Goal: Information Seeking & Learning: Learn about a topic

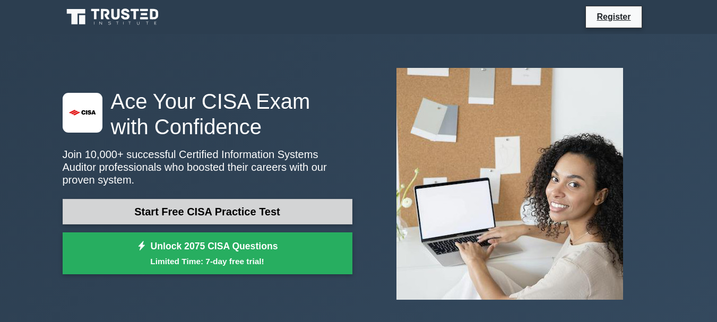
click at [188, 199] on link "Start Free CISA Practice Test" at bounding box center [208, 211] width 290 height 25
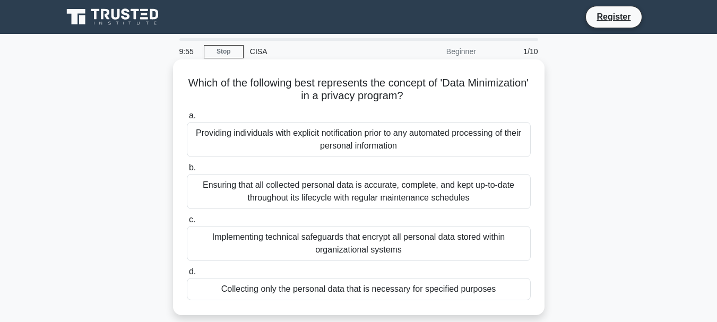
click at [240, 133] on div "Providing individuals with explicit notification prior to any automated process…" at bounding box center [359, 139] width 344 height 35
click at [187, 119] on input "a. Providing individuals with explicit notification prior to any automated proc…" at bounding box center [187, 115] width 0 height 7
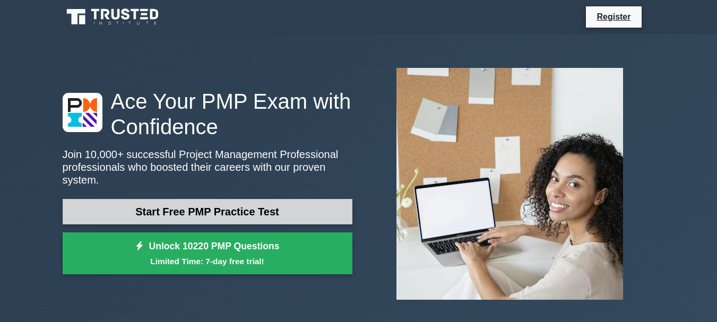
click at [154, 206] on link "Start Free PMP Practice Test" at bounding box center [208, 211] width 290 height 25
